Goal: Information Seeking & Learning: Learn about a topic

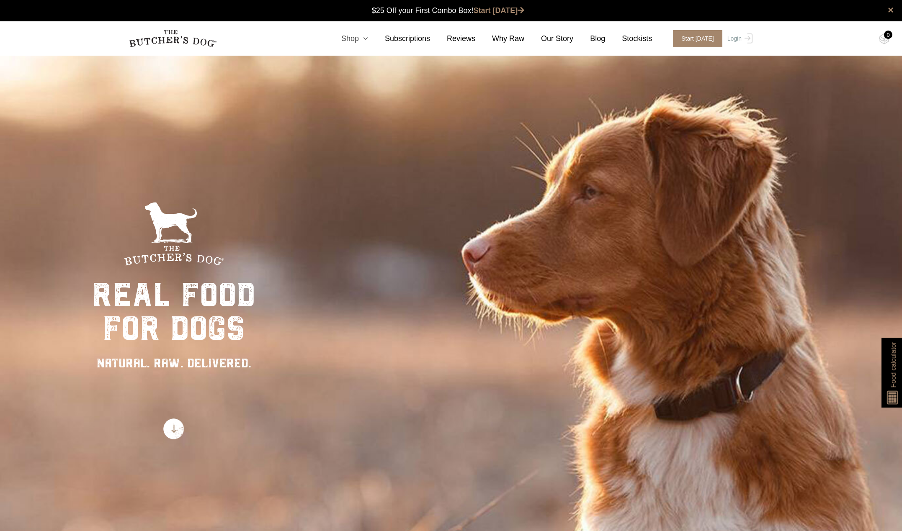
click at [368, 38] on icon at bounding box center [363, 39] width 9 height 8
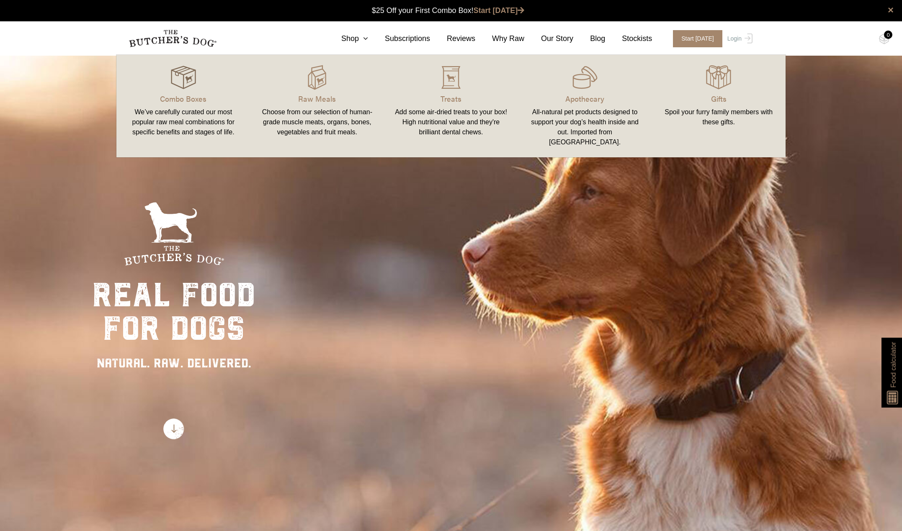
click at [188, 82] on img at bounding box center [183, 77] width 25 height 25
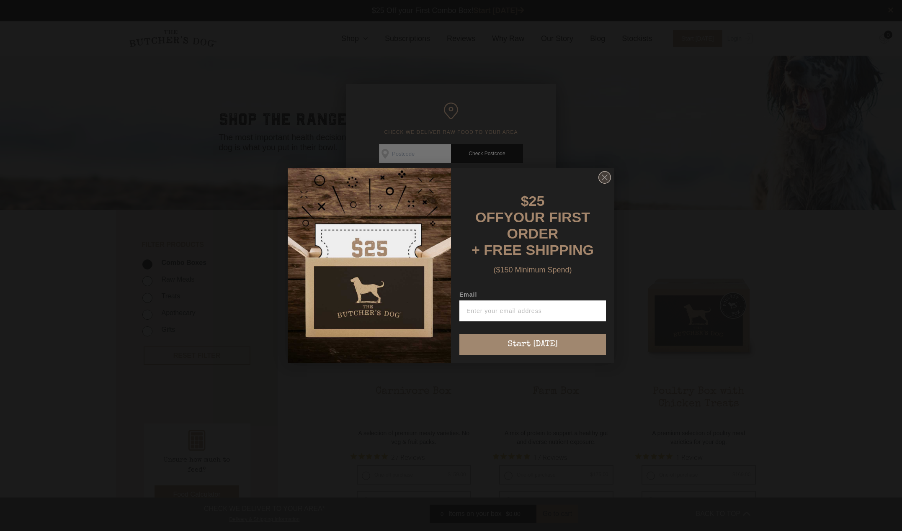
click at [602, 180] on circle "Close dialog" at bounding box center [605, 178] width 12 height 12
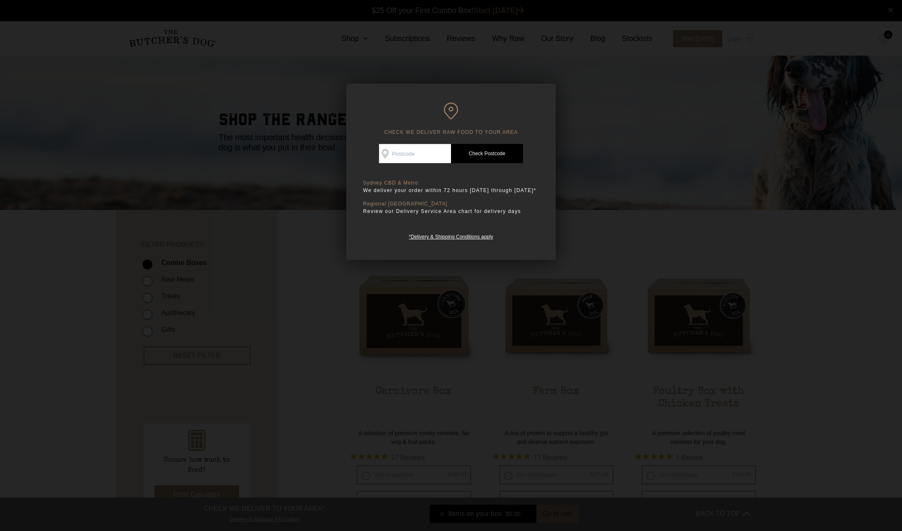
click at [428, 153] on input "Check Availability At" at bounding box center [415, 153] width 72 height 19
type input "4006"
click at [488, 154] on link "Check Postcode" at bounding box center [487, 153] width 72 height 19
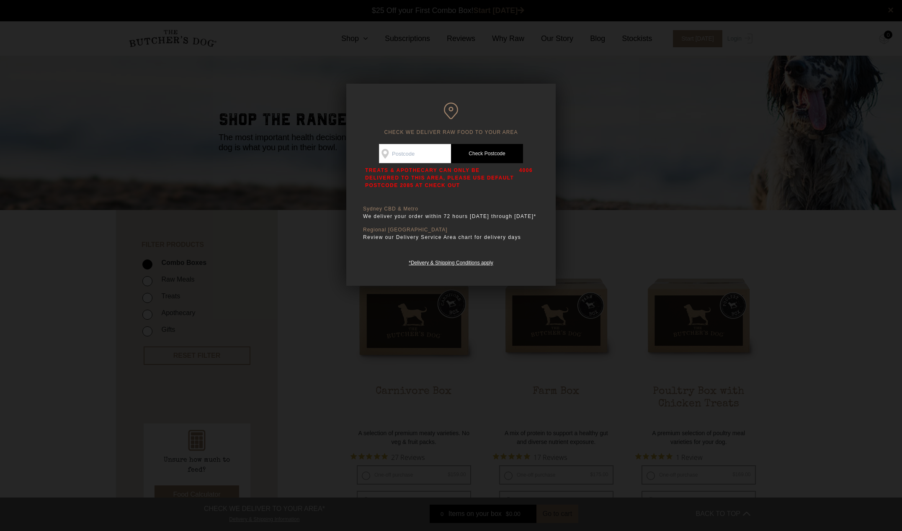
click at [587, 139] on div at bounding box center [451, 265] width 902 height 531
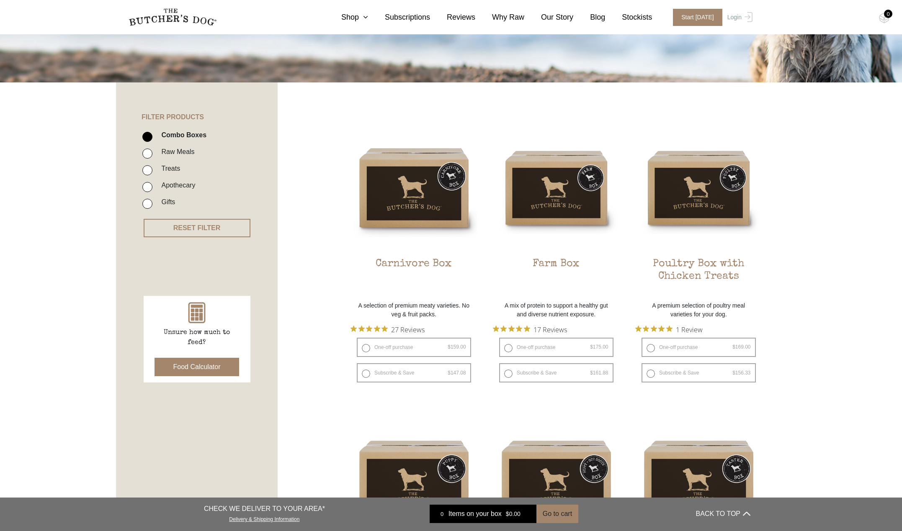
scroll to position [42, 0]
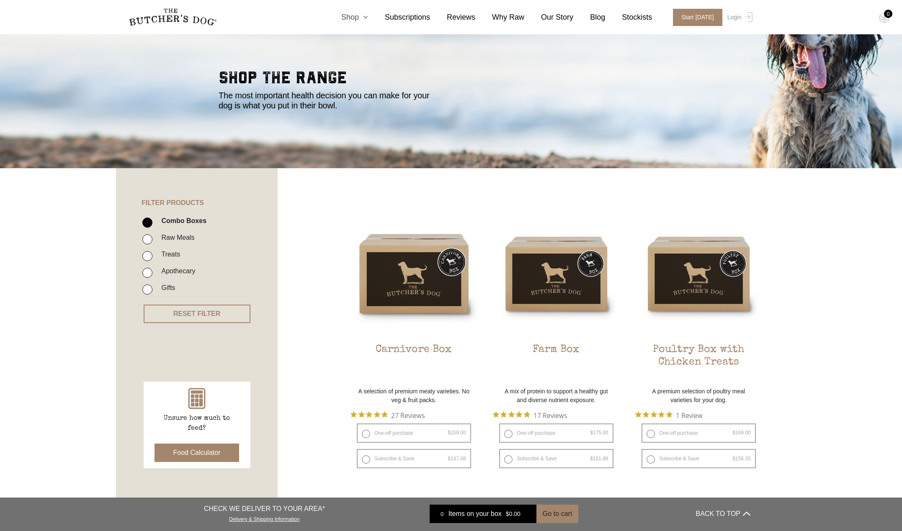
click at [358, 16] on link "Shop" at bounding box center [346, 17] width 44 height 11
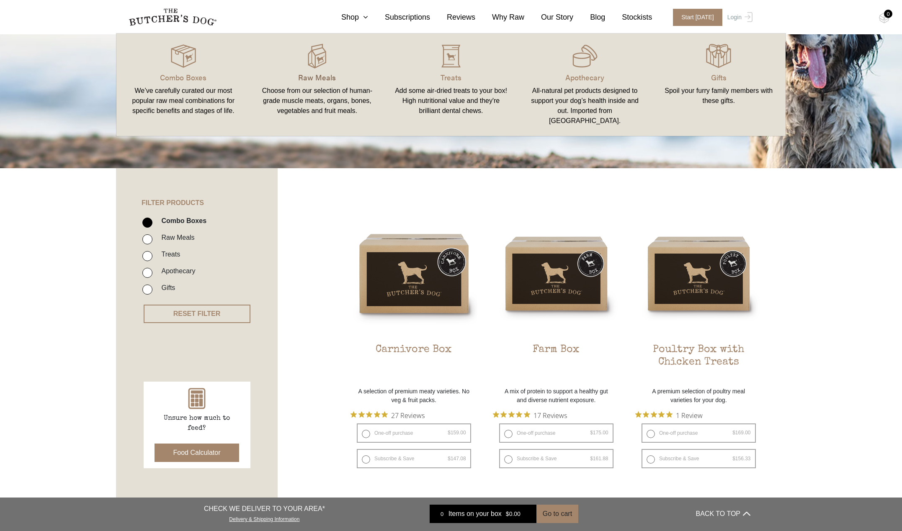
click at [309, 75] on p "Raw Meals" at bounding box center [317, 77] width 114 height 11
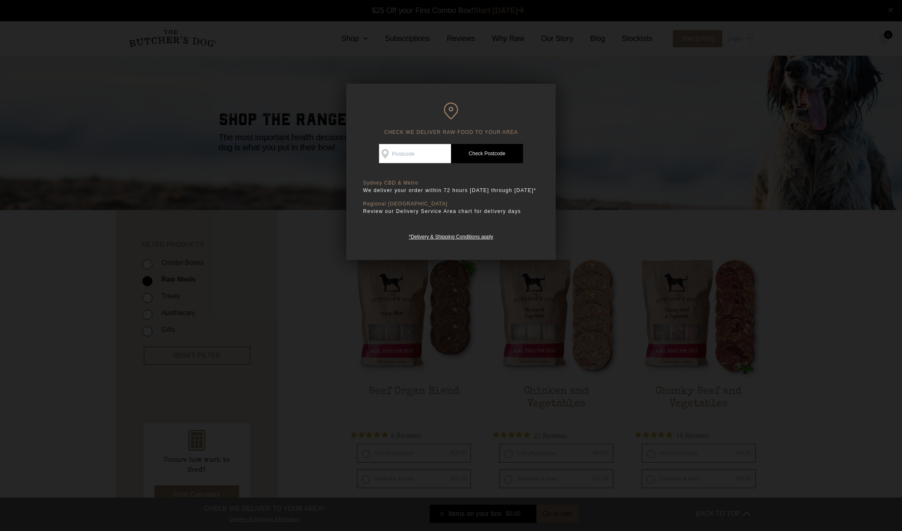
click at [627, 152] on div at bounding box center [451, 265] width 902 height 531
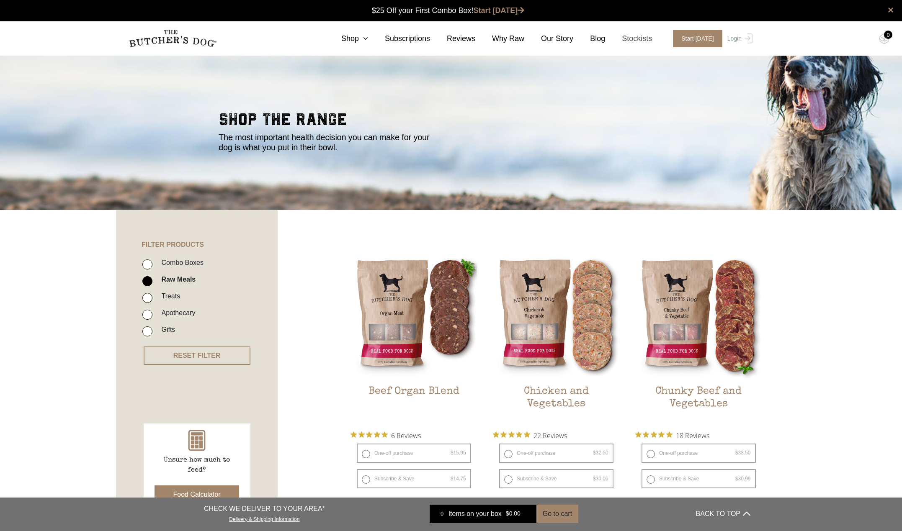
click at [646, 39] on link "Stockists" at bounding box center [628, 38] width 47 height 11
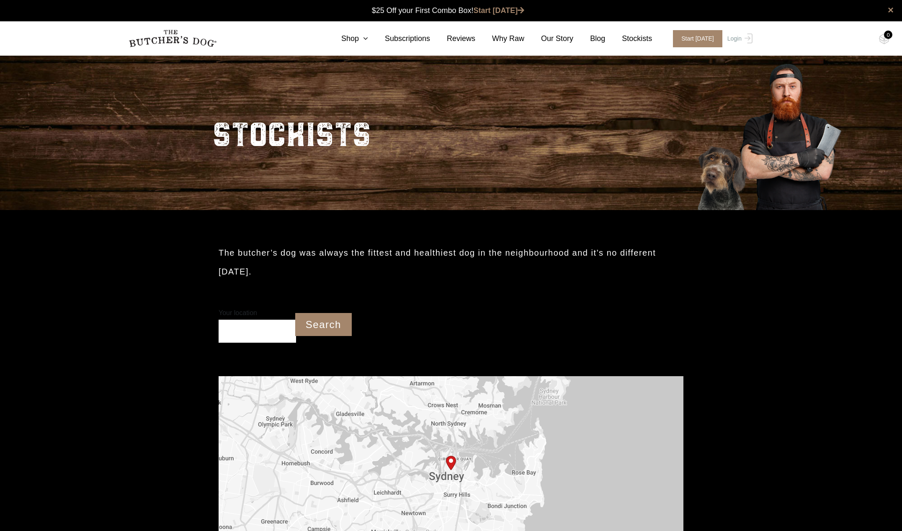
click at [809, 353] on section "The butcher’s dog was always the fittest and healthiest dog in the neighbourhoo…" at bounding box center [451, 517] width 902 height 614
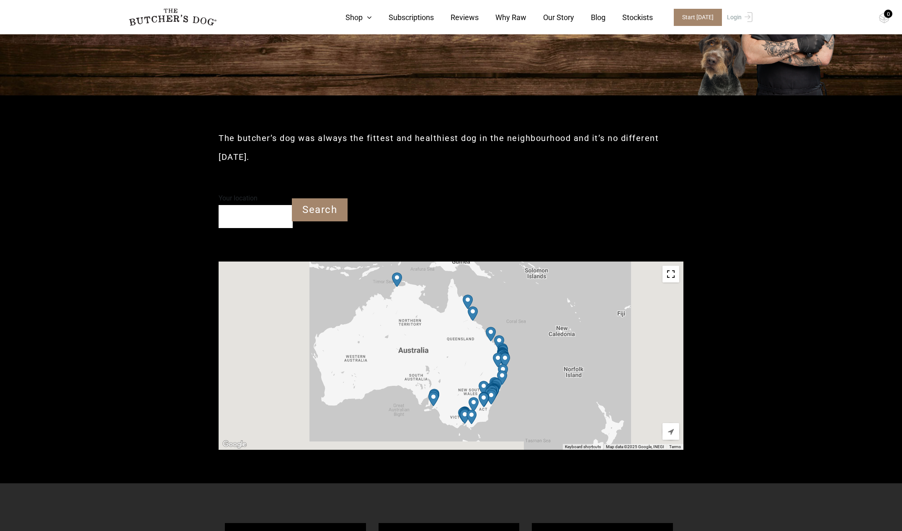
scroll to position [126, 0]
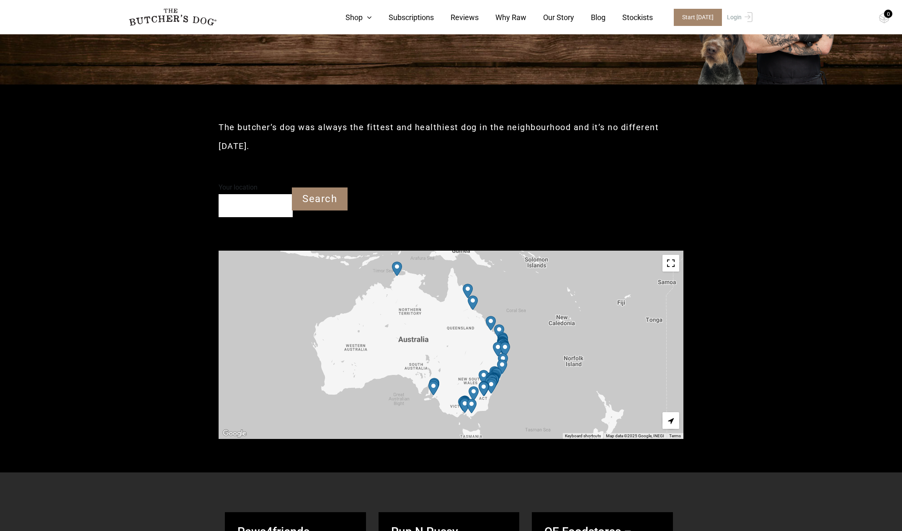
click at [261, 201] on input "Your location" at bounding box center [255, 205] width 74 height 23
type input "Newstead QLD 4006"
click at [326, 196] on input "Search" at bounding box center [320, 199] width 56 height 23
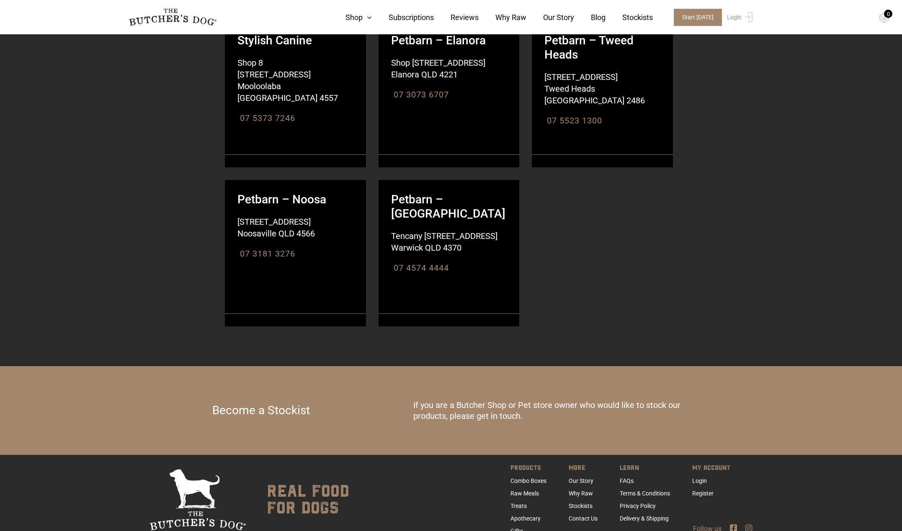
scroll to position [2093, 0]
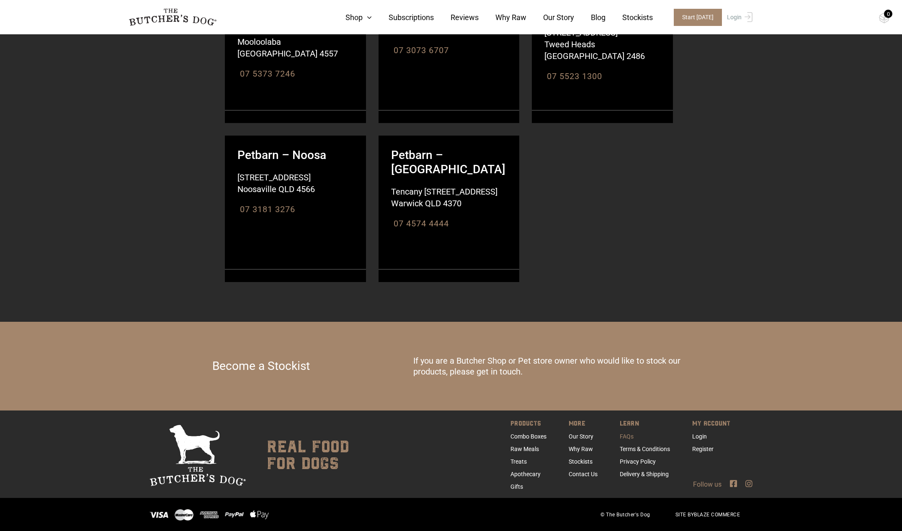
click at [624, 438] on link "FAQs" at bounding box center [626, 436] width 14 height 7
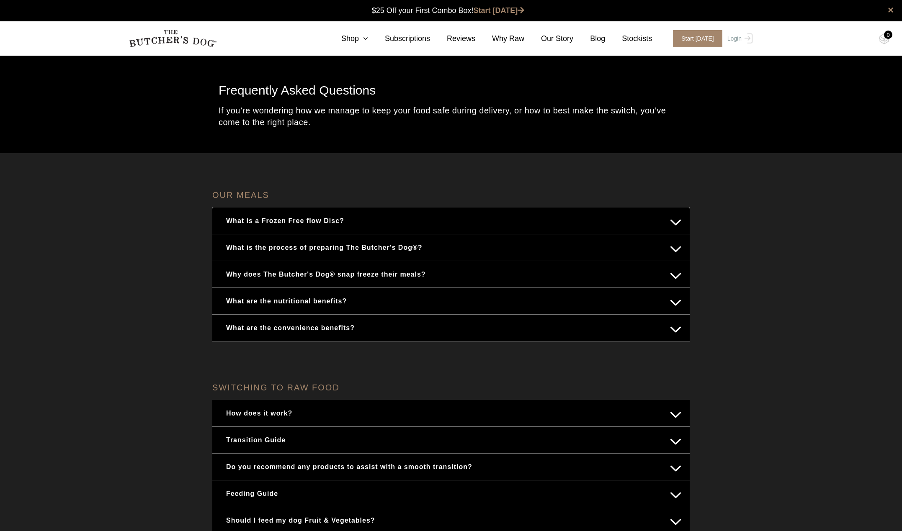
click at [327, 221] on button "What is a Frozen Free flow Disc?" at bounding box center [451, 221] width 460 height 16
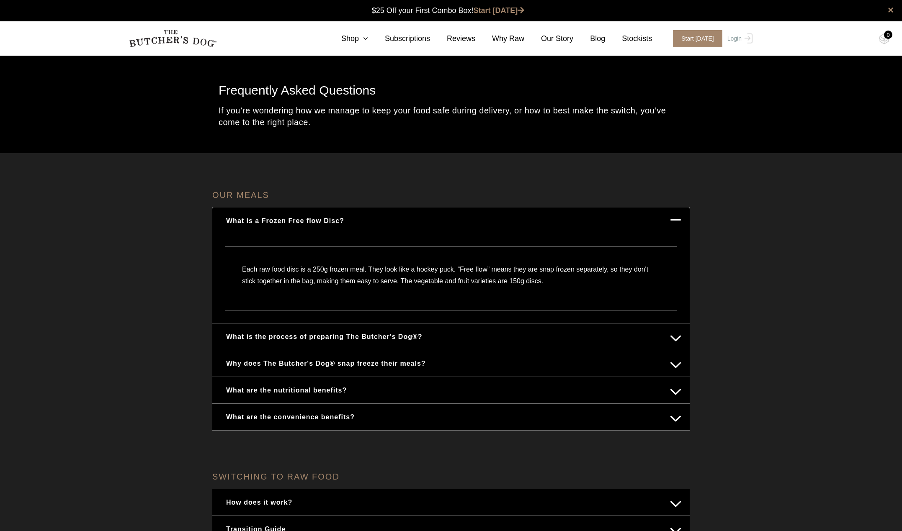
click at [404, 333] on button "What is the process of preparing The Butcher's Dog®?" at bounding box center [451, 337] width 460 height 16
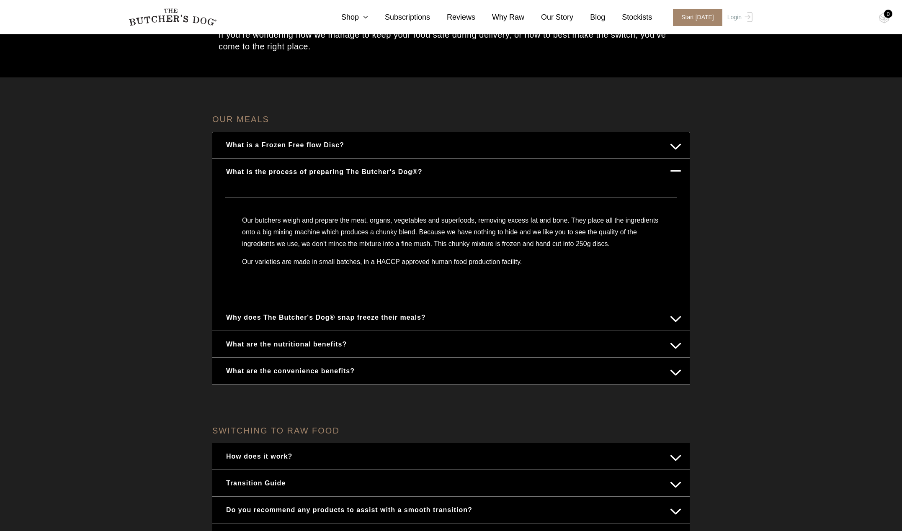
scroll to position [84, 0]
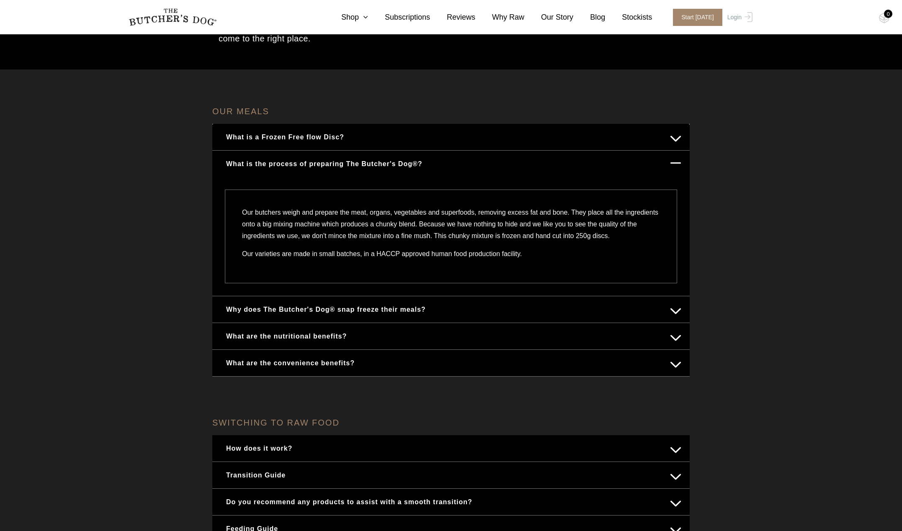
click at [416, 318] on button "Why does The Butcher's Dog® snap freeze their meals?" at bounding box center [451, 309] width 460 height 16
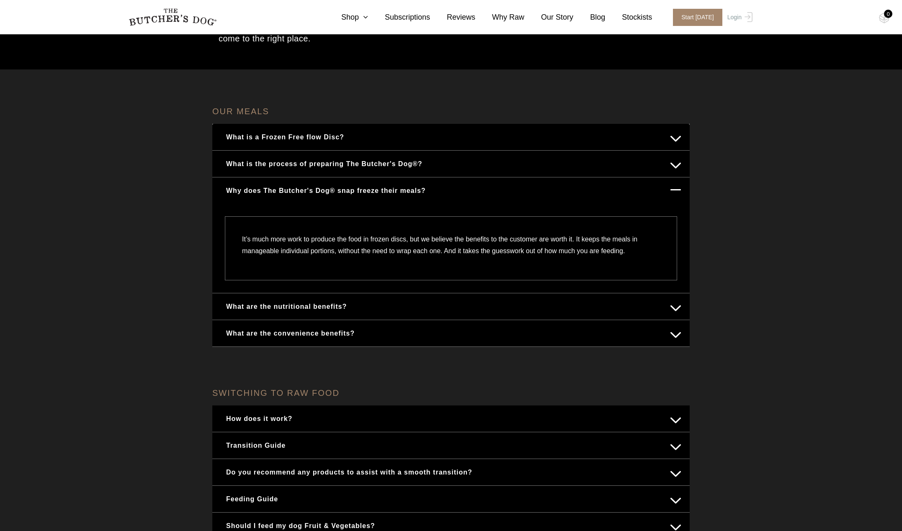
click at [393, 309] on button "What are the nutritional benefits?" at bounding box center [451, 306] width 460 height 16
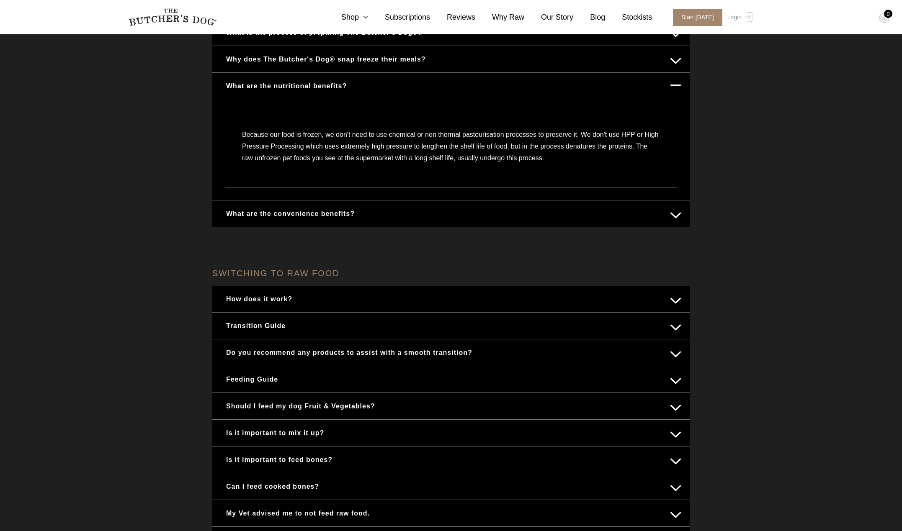
scroll to position [251, 0]
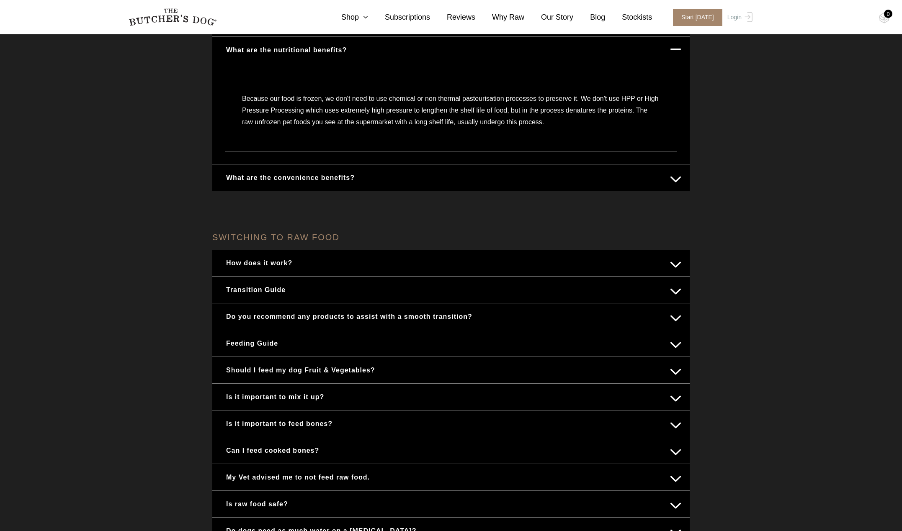
click at [350, 265] on button "How does it work?" at bounding box center [451, 263] width 460 height 16
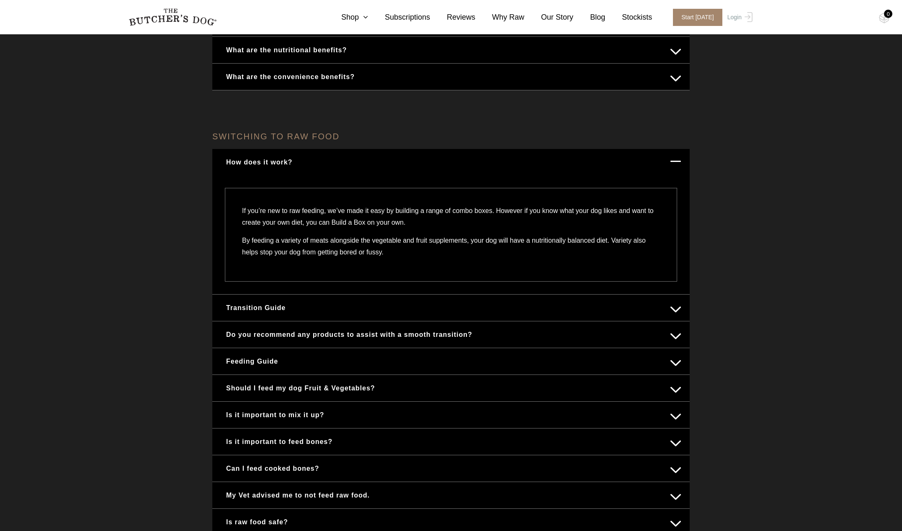
click at [388, 311] on button "Transition Guide" at bounding box center [451, 308] width 460 height 16
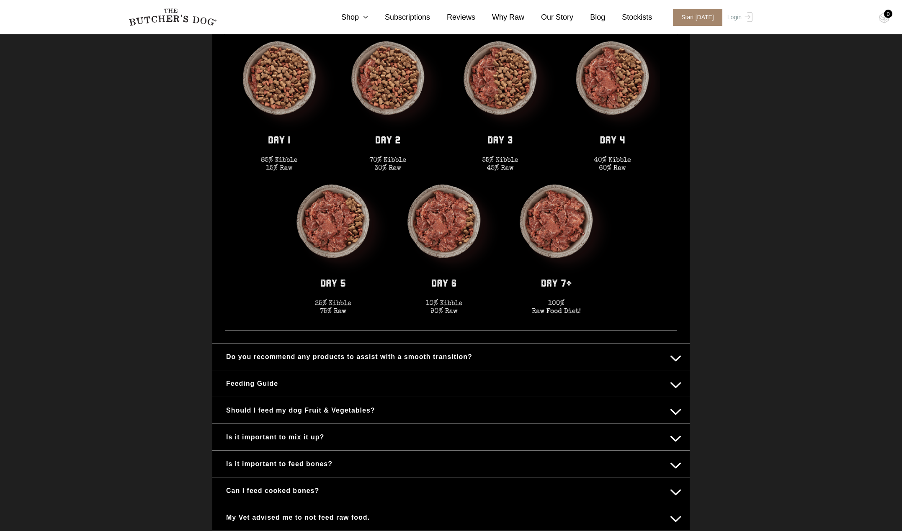
scroll to position [586, 0]
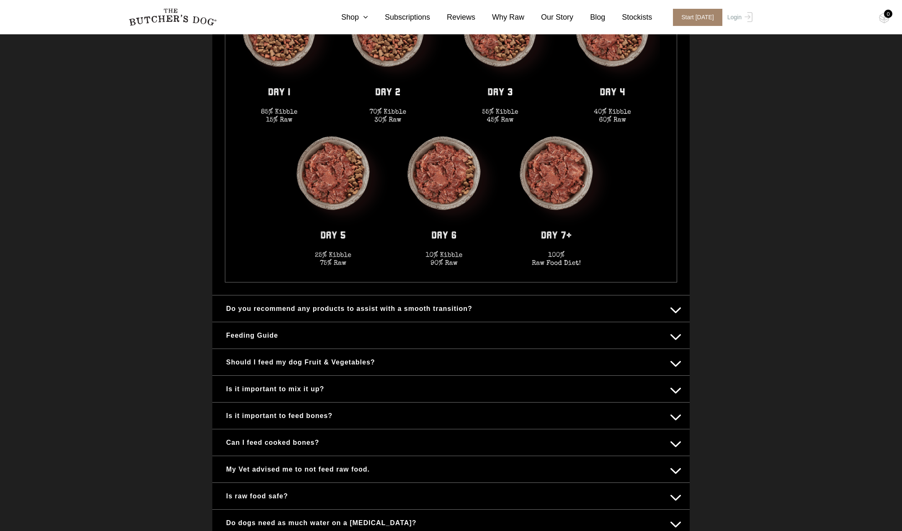
click at [514, 312] on button "Do you recommend any products to assist with a smooth transition?" at bounding box center [451, 309] width 460 height 16
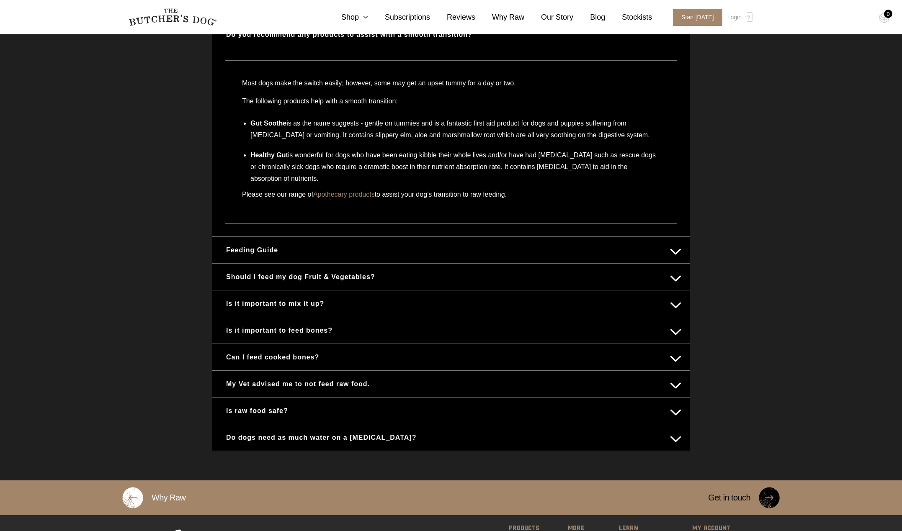
scroll to position [414, 0]
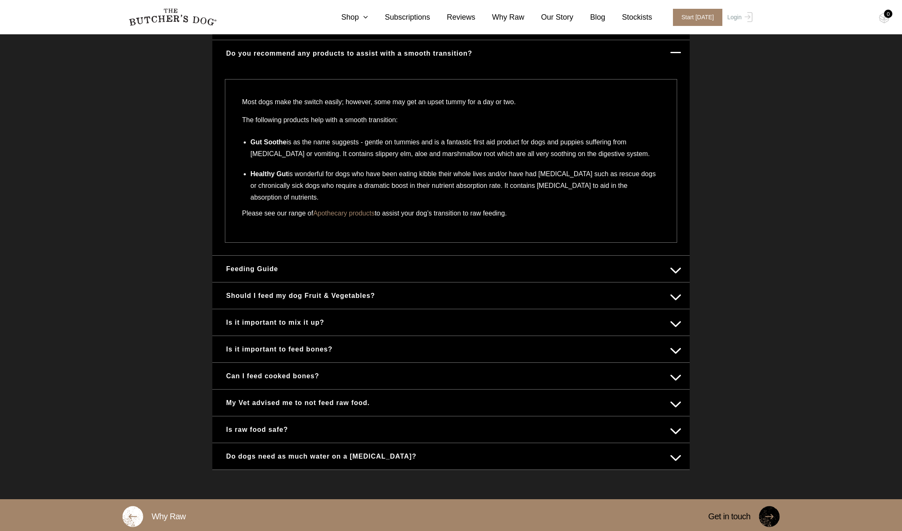
click at [309, 270] on button "Feeding Guide" at bounding box center [451, 269] width 460 height 16
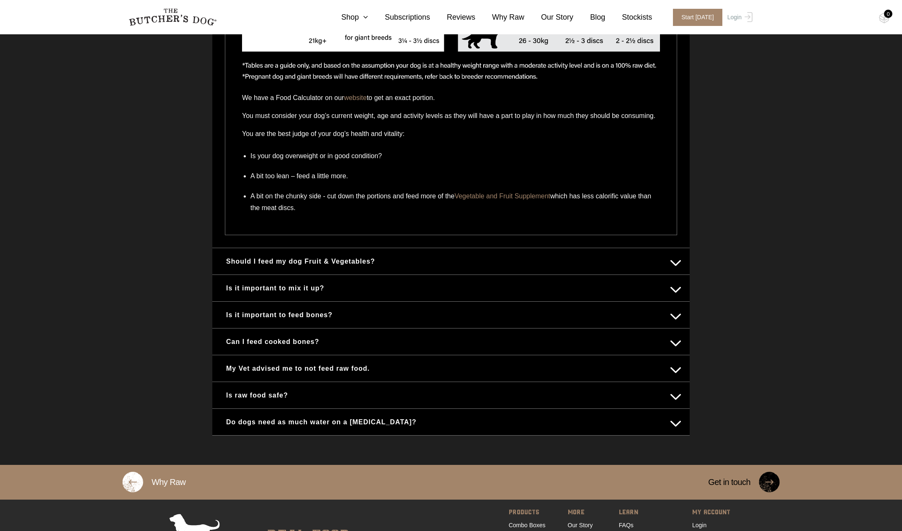
scroll to position [832, 0]
